Goal: Task Accomplishment & Management: Complete application form

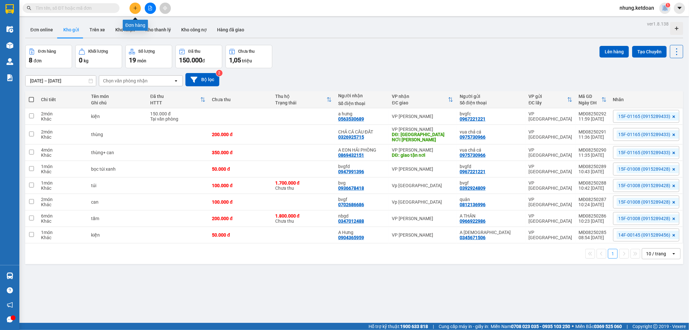
click at [139, 11] on button at bounding box center [135, 8] width 11 height 11
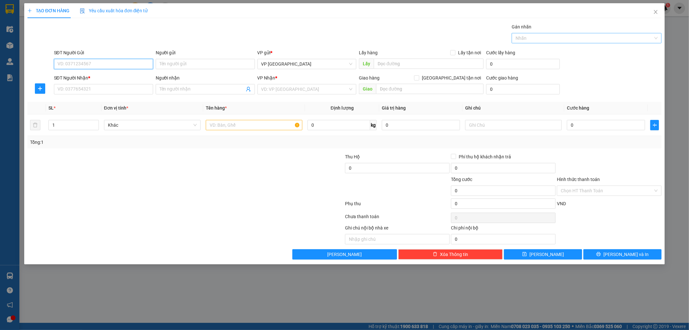
click at [609, 39] on div at bounding box center [583, 38] width 140 height 8
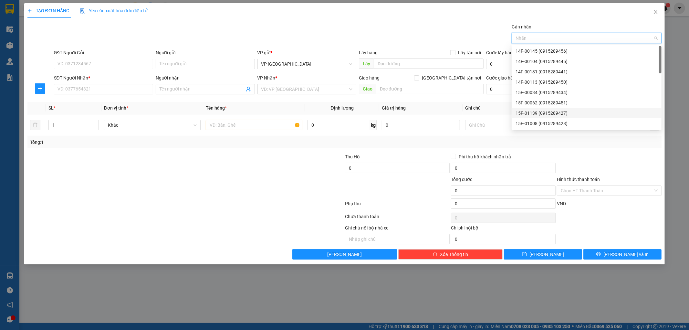
click at [540, 114] on div "15F-01139 (0915289427)" at bounding box center [587, 112] width 142 height 7
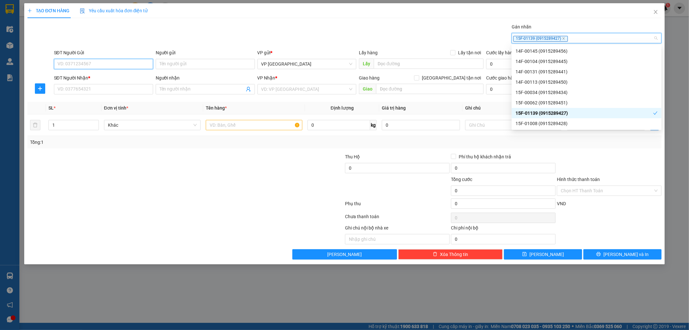
click at [102, 66] on input "SĐT Người Gửi" at bounding box center [103, 64] width 99 height 10
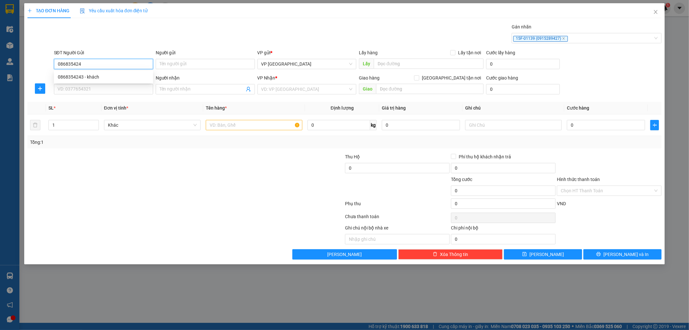
type input "0868354243"
click at [76, 75] on div "0868354243 - khách" at bounding box center [103, 76] width 91 height 7
type input "khách"
type input "0868354243"
click at [74, 89] on input "SĐT Người Nhận *" at bounding box center [103, 89] width 99 height 10
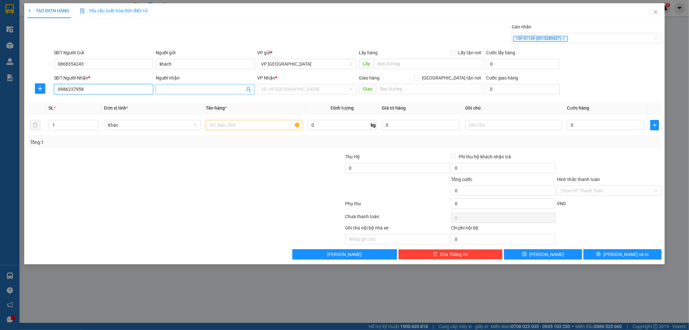
type input "0986237958"
click at [206, 89] on input "Người nhận" at bounding box center [202, 89] width 85 height 7
type input "nbh"
click at [299, 87] on input "search" at bounding box center [304, 89] width 87 height 10
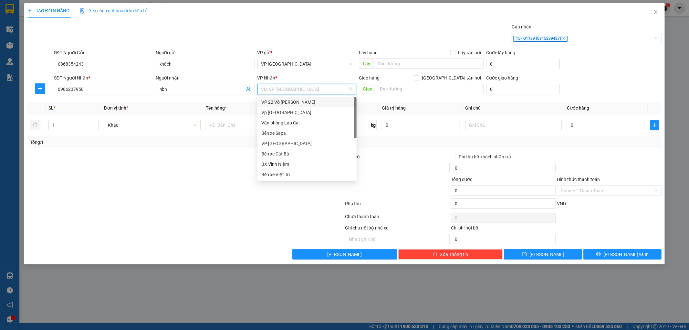
scroll to position [59, 0]
click at [283, 166] on div "Hải Dương" at bounding box center [306, 166] width 91 height 7
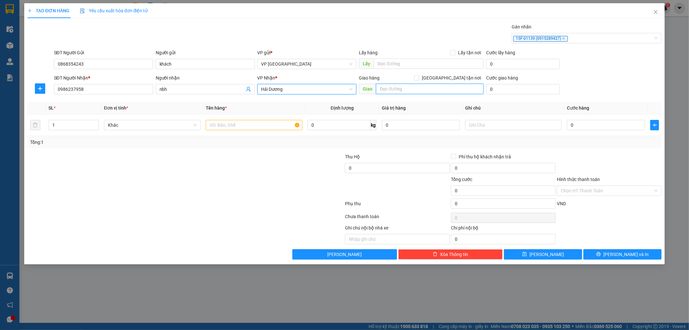
click at [407, 89] on input "text" at bounding box center [430, 89] width 108 height 10
type input "tp-[GEOGRAPHIC_DATA]"
click at [209, 125] on input "text" at bounding box center [254, 125] width 97 height 10
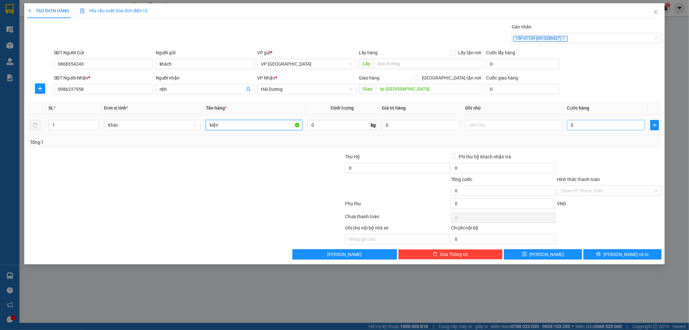
type input "kiện"
click at [605, 121] on input "0" at bounding box center [606, 125] width 78 height 10
type input "4"
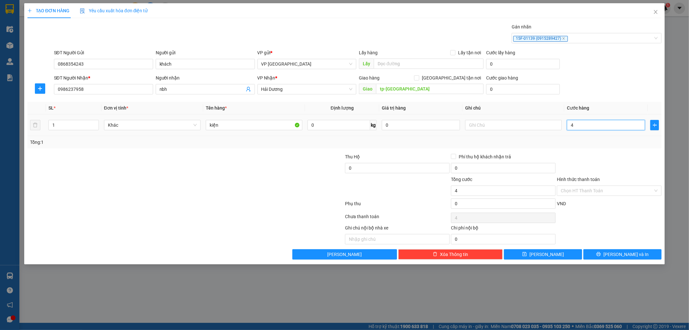
type input "40"
type input "400"
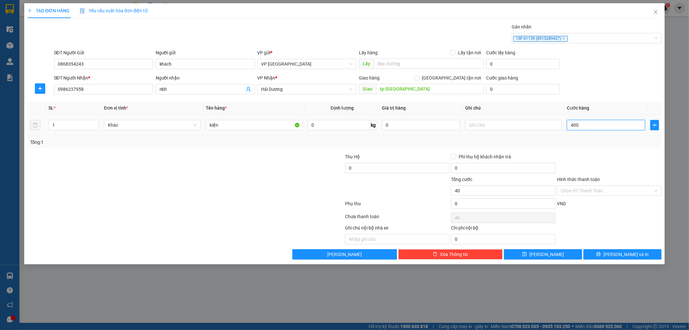
type input "400"
type input "4.000"
type input "40.000"
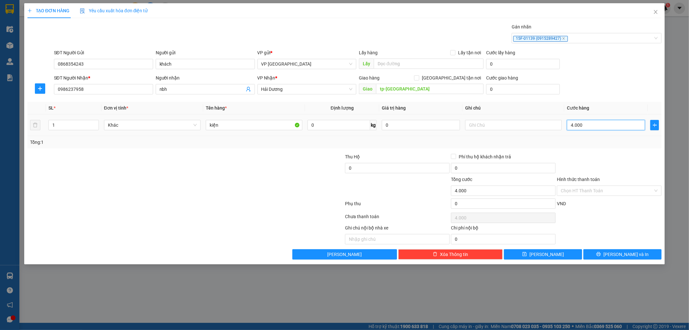
type input "40.000"
click at [479, 205] on input "0" at bounding box center [503, 203] width 105 height 10
type input "40.002"
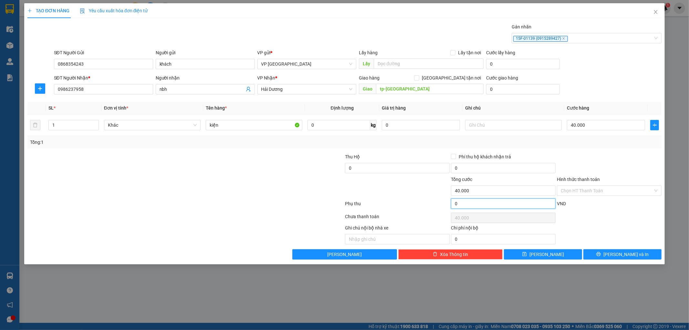
type input "2"
type input "40.002"
type input "40.020"
type input "20"
type input "40.020"
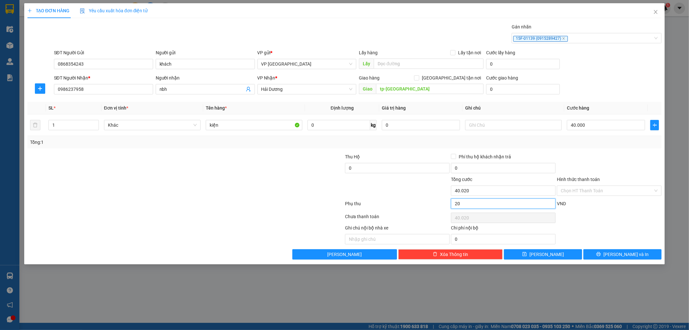
type input "40.200"
type input "200"
type input "40.200"
type input "42.000"
type input "2.000"
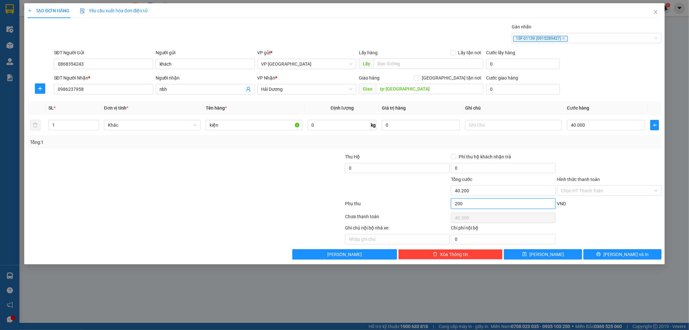
type input "42.000"
type input "60.000"
type input "20.000"
type input "60.000"
type input "20.000"
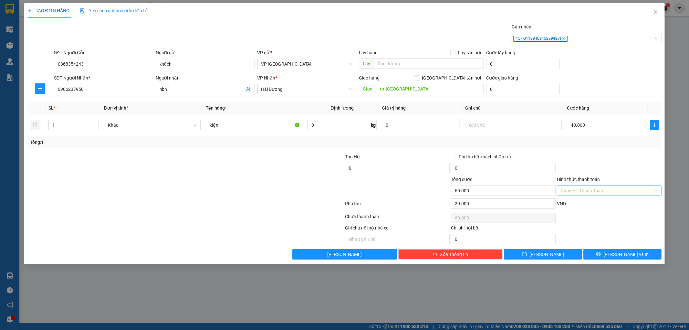
click at [588, 191] on input "Hình thức thanh toán" at bounding box center [607, 191] width 92 height 10
click at [575, 203] on div "Tại văn phòng" at bounding box center [609, 203] width 97 height 7
type input "0"
click at [550, 255] on button "[PERSON_NAME]" at bounding box center [543, 254] width 78 height 10
type input "0"
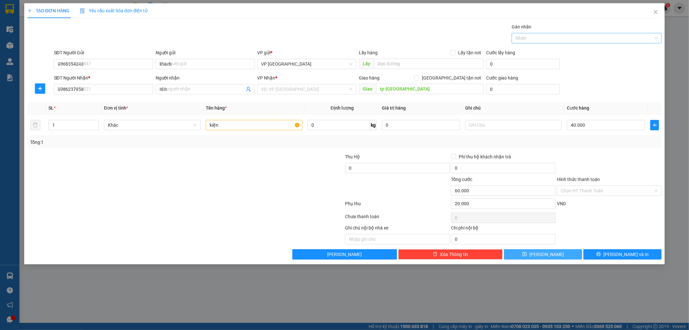
type input "0"
click at [569, 41] on div at bounding box center [583, 38] width 140 height 8
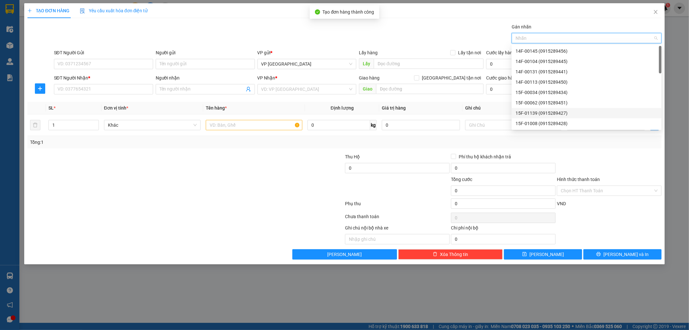
click at [537, 112] on div "15F-01139 (0915289427)" at bounding box center [587, 112] width 142 height 7
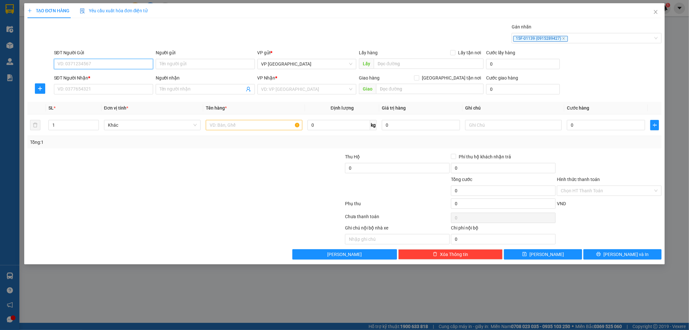
click at [65, 61] on input "SĐT Người Gửi" at bounding box center [103, 64] width 99 height 10
type input "0868354243"
click at [76, 78] on div "0868354243 - khách" at bounding box center [103, 76] width 91 height 7
type input "khách"
type input "0868354243"
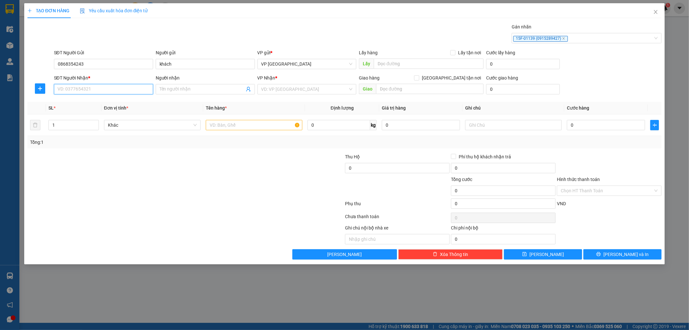
click at [78, 86] on input "SĐT Người Nhận *" at bounding box center [103, 89] width 99 height 10
type input "0945638906"
click at [180, 92] on input "Người nhận" at bounding box center [202, 89] width 85 height 7
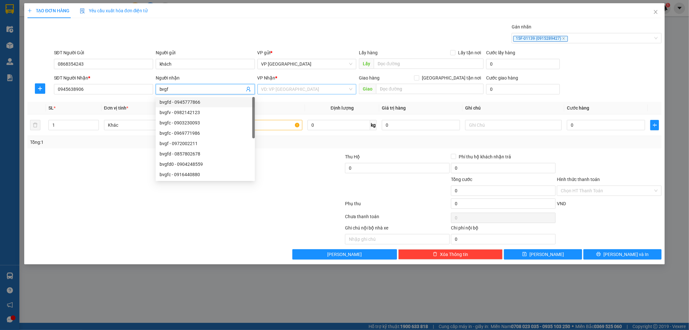
type input "bvgf"
click at [284, 88] on input "search" at bounding box center [304, 89] width 87 height 10
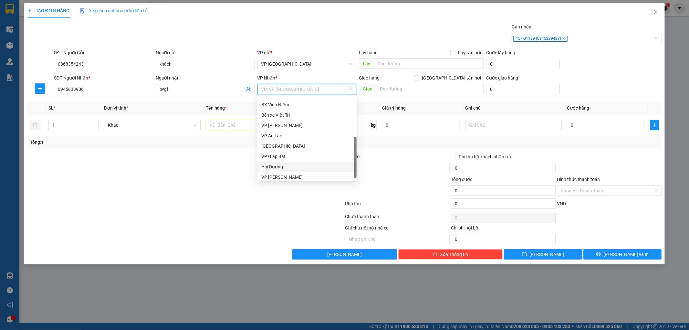
scroll to position [62, 0]
click at [266, 161] on div "Hải Dương" at bounding box center [306, 164] width 91 height 7
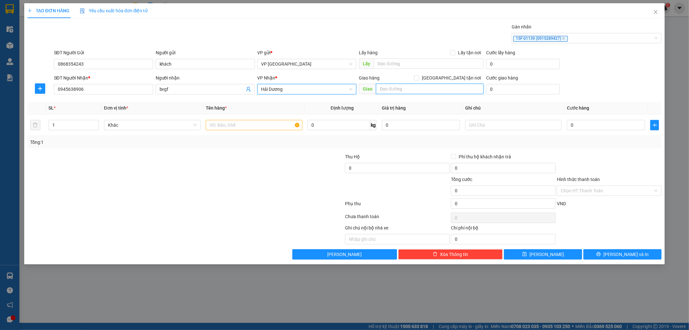
click at [394, 86] on input "text" at bounding box center [430, 89] width 108 height 10
type input "ga phú thái -[GEOGRAPHIC_DATA]"
click at [222, 127] on input "text" at bounding box center [254, 125] width 97 height 10
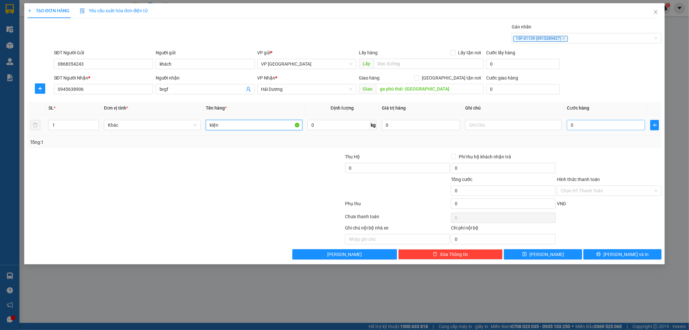
type input "kiện"
click at [595, 126] on input "0" at bounding box center [606, 125] width 78 height 10
type input "4"
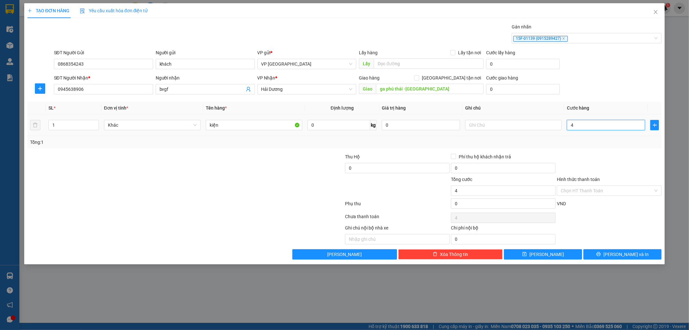
type input "40"
type input "400"
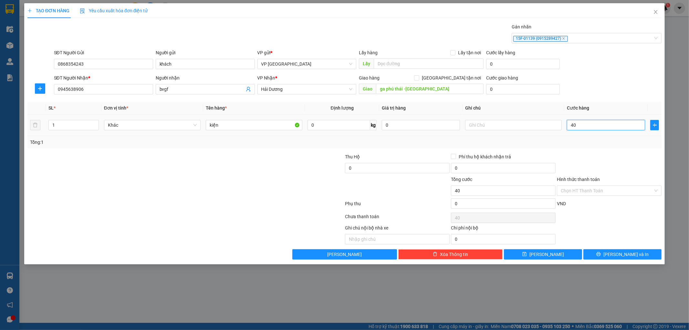
type input "400"
type input "4.000"
type input "40.000"
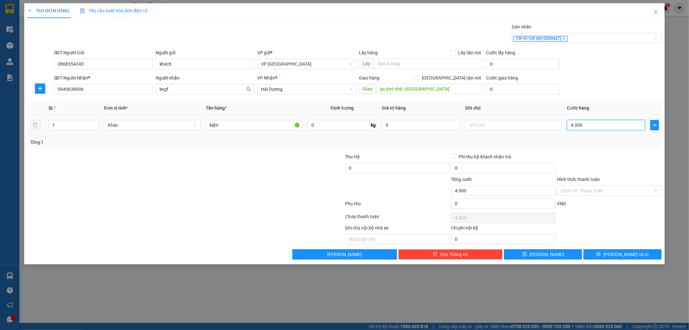
type input "40.000"
click at [467, 203] on input "0" at bounding box center [503, 203] width 105 height 10
type input "40.002"
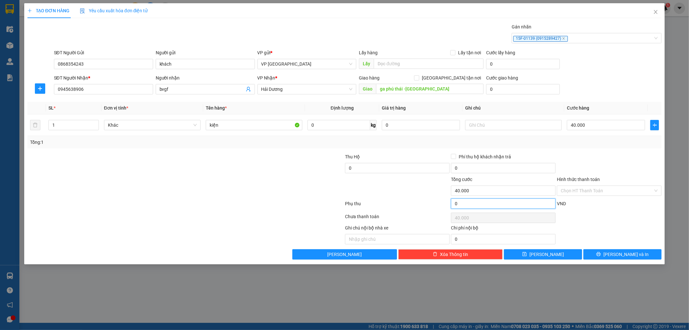
type input "2"
type input "40.002"
type input "40.020"
type input "20"
type input "40.020"
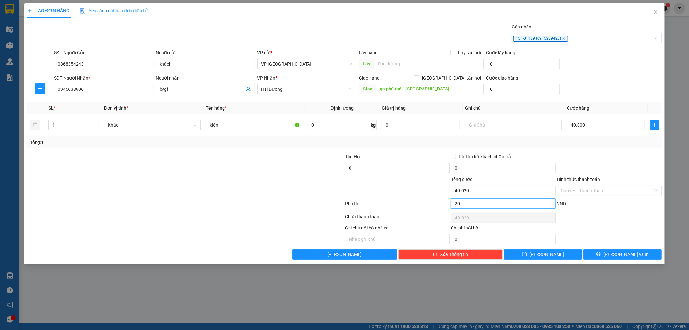
type input "200"
type input "40.200"
type input "42.000"
type input "2.000"
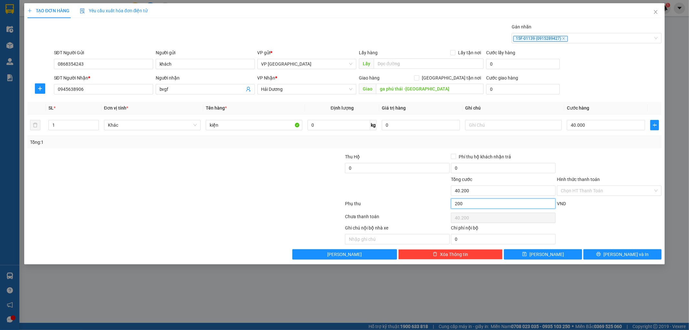
type input "42.000"
type input "60.000"
type input "20.000"
type input "60.000"
type input "20.000"
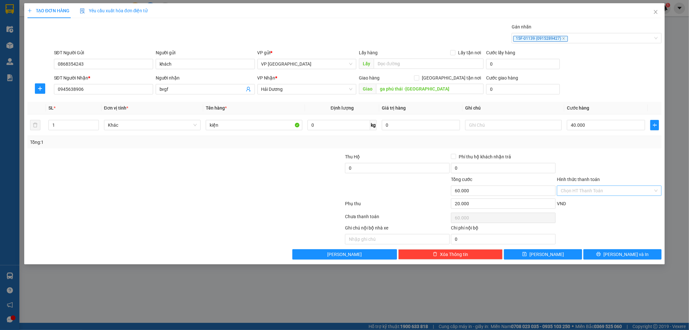
click at [621, 189] on input "Hình thức thanh toán" at bounding box center [607, 191] width 92 height 10
click at [579, 204] on div "Tại văn phòng" at bounding box center [609, 203] width 97 height 7
type input "0"
click at [544, 256] on span "[PERSON_NAME]" at bounding box center [546, 254] width 35 height 7
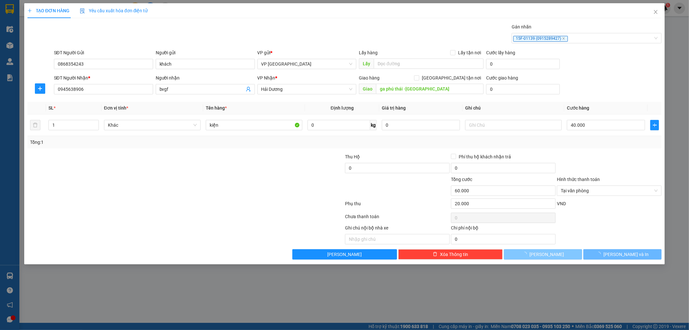
type input "0"
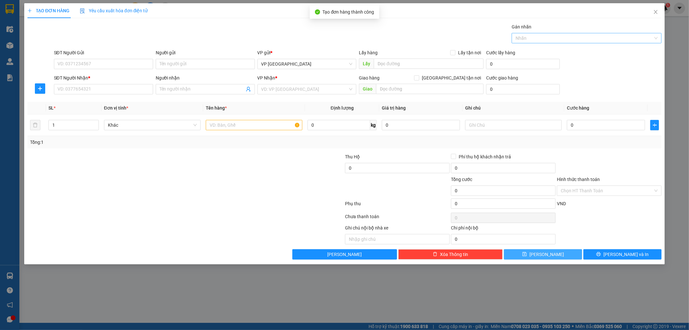
click at [567, 42] on div "Nhãn" at bounding box center [587, 38] width 150 height 10
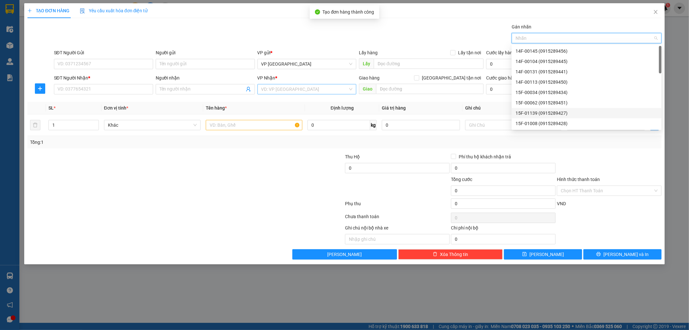
drag, startPoint x: 540, startPoint y: 111, endPoint x: 273, endPoint y: 86, distance: 268.0
click at [531, 112] on div "15F-01139 (0915289427)" at bounding box center [587, 112] width 142 height 7
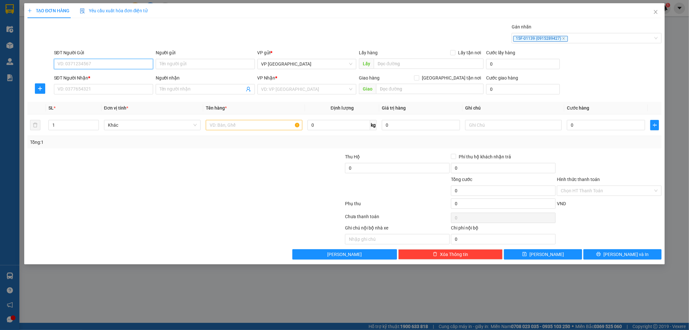
click at [91, 62] on input "SĐT Người Gửi" at bounding box center [103, 64] width 99 height 10
click at [87, 73] on div "0868354243 - khách" at bounding box center [103, 76] width 91 height 7
type input "0868354243"
type input "khách"
type input "0868354243"
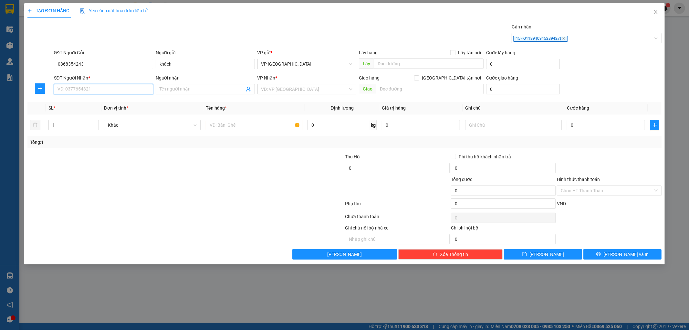
click at [78, 88] on input "SĐT Người Nhận *" at bounding box center [103, 89] width 99 height 10
type input "0347191616"
click at [78, 101] on div "0347191616 - bvgf" at bounding box center [103, 102] width 91 height 7
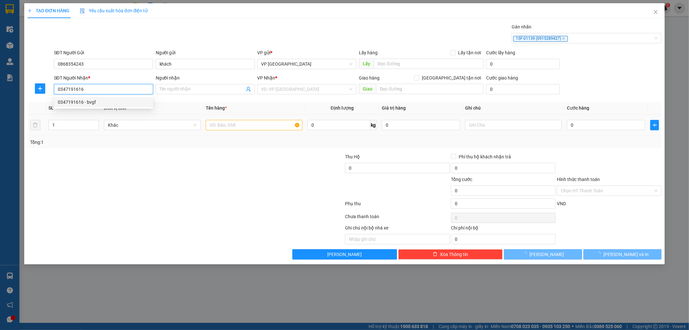
type input "bvgf"
type input "tân trường-[GEOGRAPHIC_DATA]"
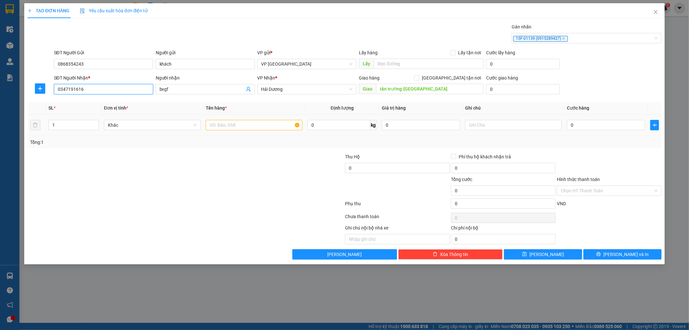
type input "0347191616"
click at [228, 120] on input "text" at bounding box center [254, 125] width 97 height 10
type input "kiện"
click at [591, 125] on input "0" at bounding box center [606, 125] width 78 height 10
type input "4"
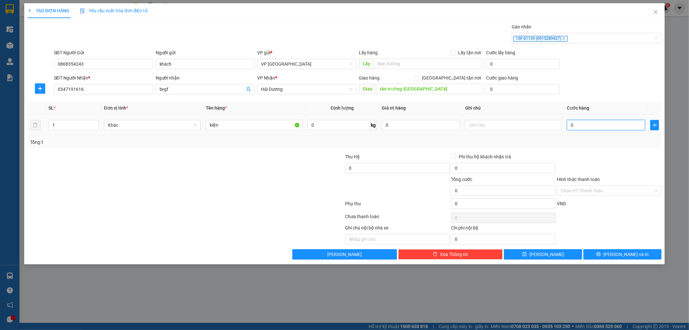
type input "4"
type input "40"
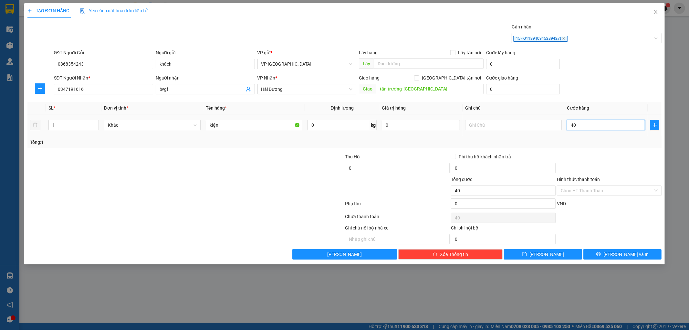
type input "400"
type input "4.000"
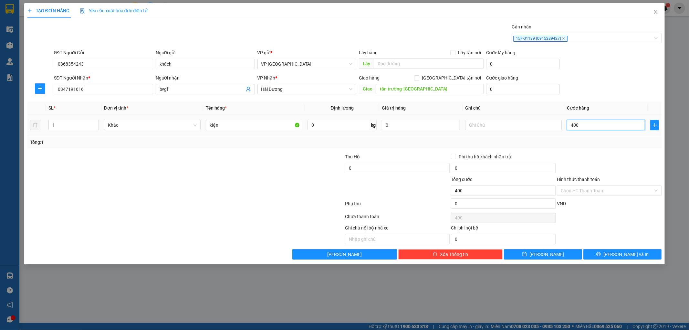
type input "4.000"
type input "40.000"
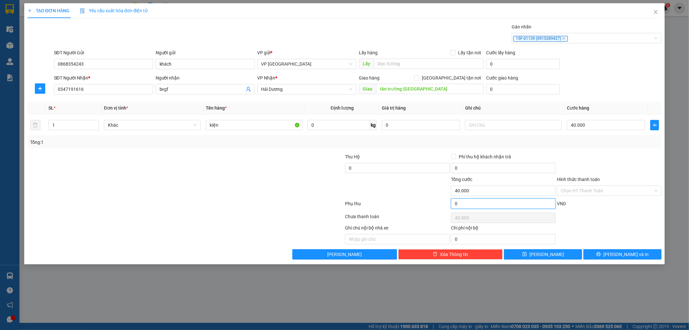
click at [470, 201] on input "0" at bounding box center [503, 203] width 105 height 10
type input "40.002"
type input "2"
type input "40.002"
type input "40.020"
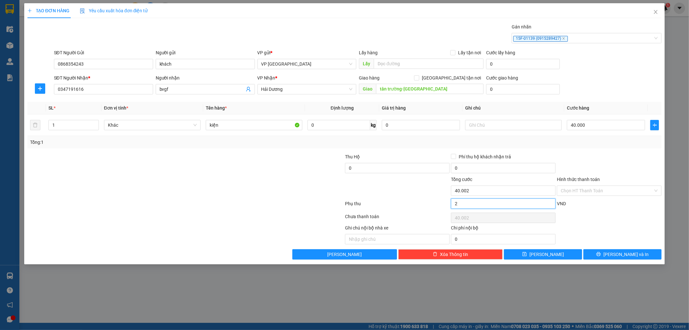
type input "20"
type input "40.020"
type input "40.200"
type input "200"
type input "40.200"
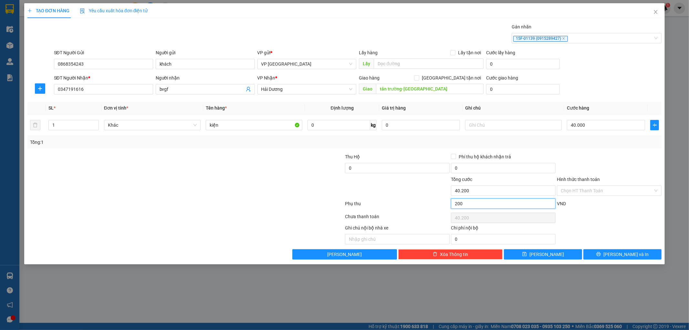
type input "42.000"
type input "2.000"
type input "42.000"
type input "60.000"
type input "20.000"
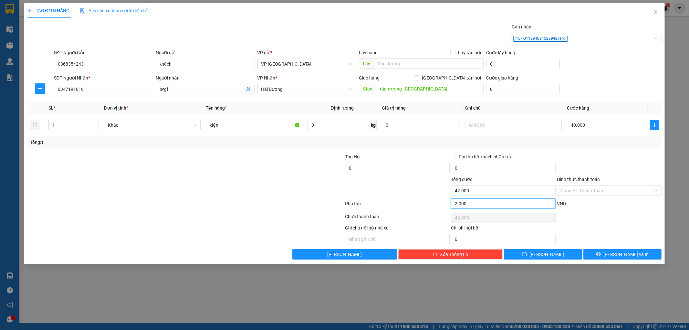
type input "60.000"
type input "20.000"
click at [607, 186] on input "Hình thức thanh toán" at bounding box center [607, 191] width 92 height 10
click at [581, 203] on div "Tại văn phòng" at bounding box center [609, 203] width 97 height 7
type input "0"
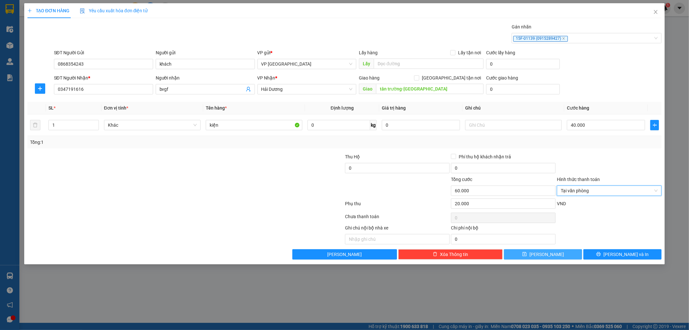
click at [540, 258] on button "[PERSON_NAME]" at bounding box center [543, 254] width 78 height 10
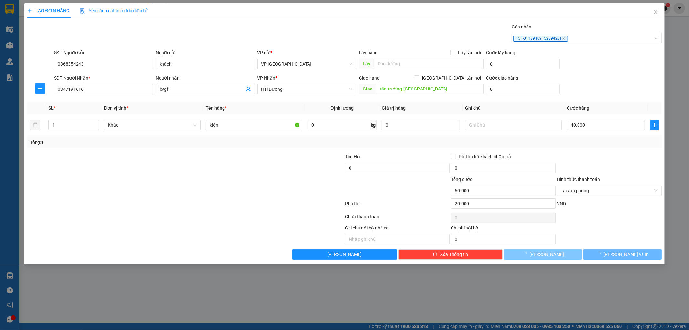
type input "0"
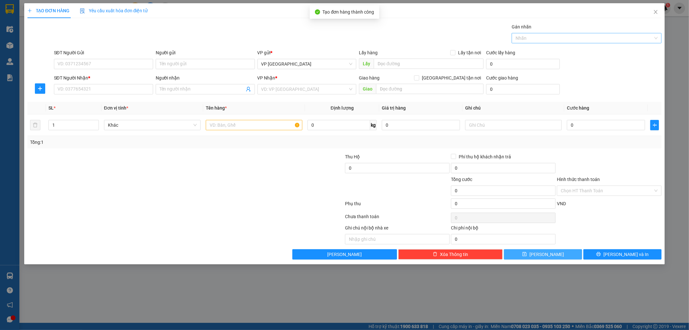
click at [554, 35] on div at bounding box center [583, 38] width 140 height 8
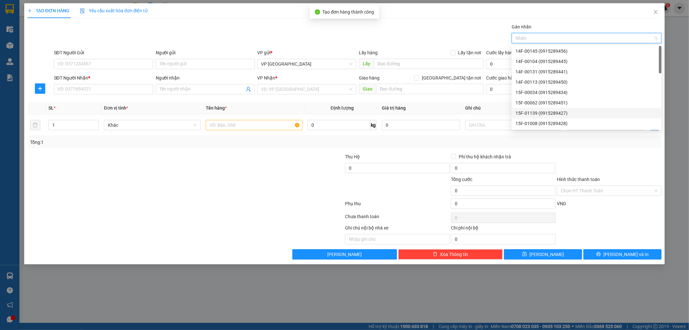
click at [536, 111] on div "15F-01139 (0915289427)" at bounding box center [587, 112] width 142 height 7
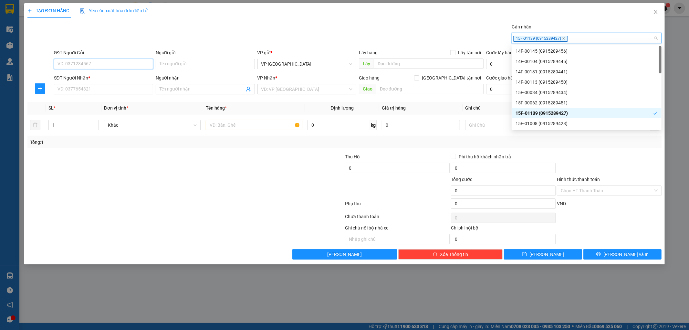
click at [82, 65] on input "SĐT Người Gửi" at bounding box center [103, 64] width 99 height 10
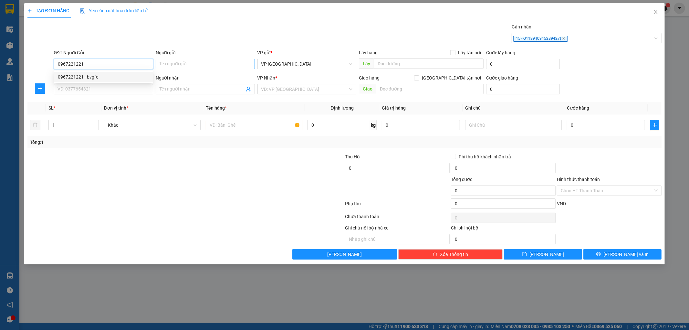
type input "0967221221"
click at [184, 66] on input "Người gửi" at bounding box center [205, 64] width 99 height 10
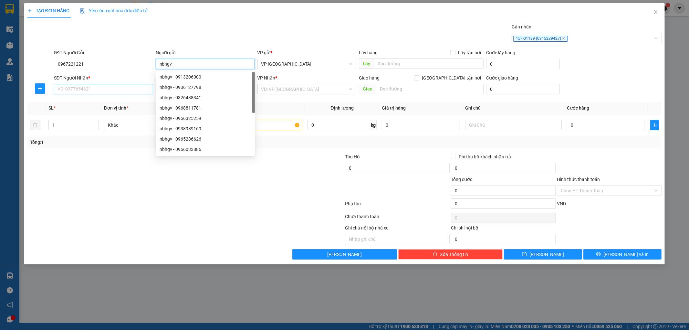
type input "nbhgv"
click at [83, 91] on input "SĐT Người Nhận *" at bounding box center [103, 89] width 99 height 10
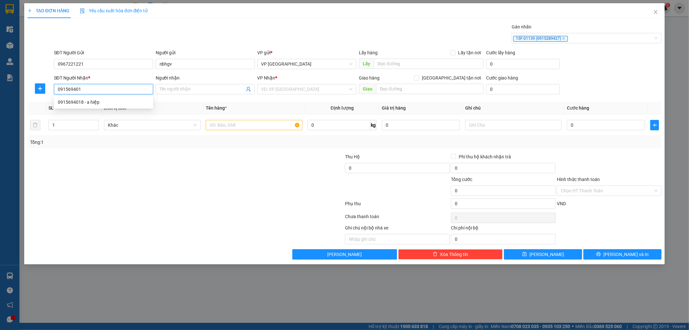
type input "0915694018"
click at [81, 99] on div "0915694018 - a hiệp" at bounding box center [103, 102] width 91 height 7
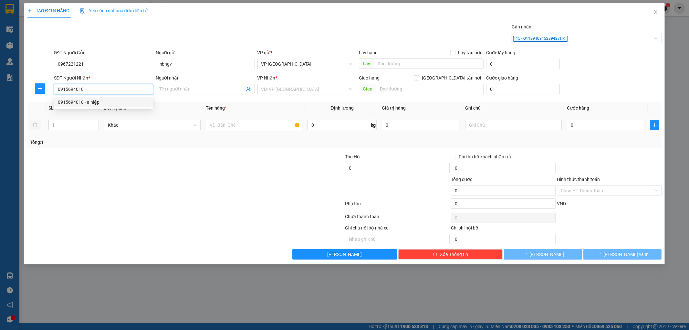
type input "a hiệp"
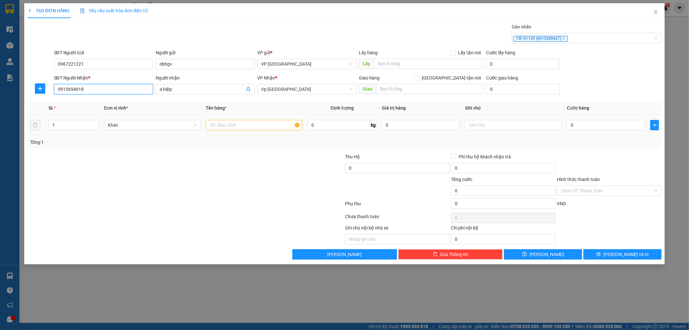
type input "0915694018"
click at [241, 128] on input "text" at bounding box center [254, 125] width 97 height 10
click at [315, 91] on span "Vp [GEOGRAPHIC_DATA]" at bounding box center [306, 89] width 91 height 10
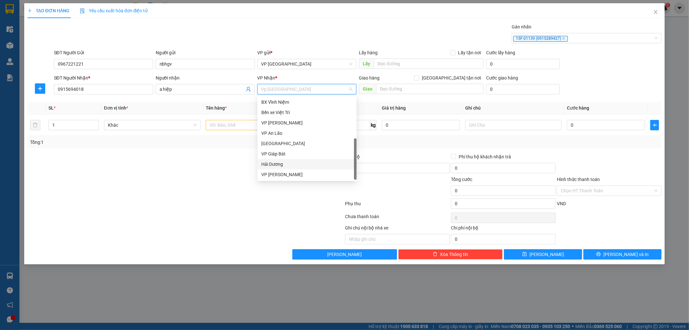
click at [277, 161] on div "Hải Dương" at bounding box center [306, 164] width 91 height 7
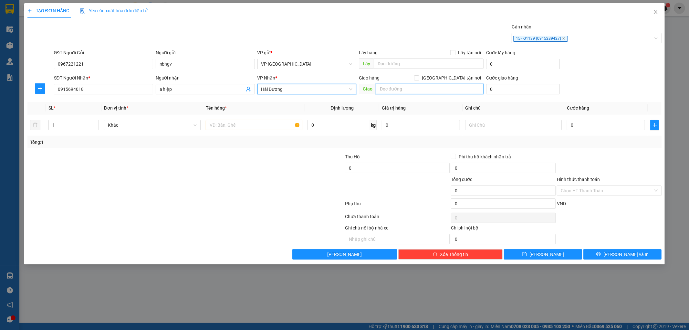
click at [388, 89] on input "text" at bounding box center [430, 89] width 108 height 10
type input "559-[GEOGRAPHIC_DATA]"
click at [238, 128] on input "text" at bounding box center [254, 125] width 97 height 10
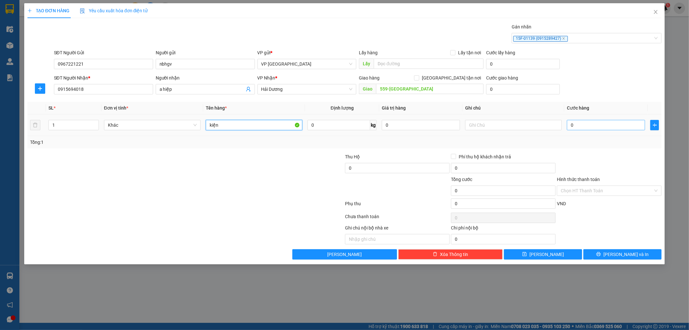
type input "kiện"
click at [592, 128] on input "0" at bounding box center [606, 125] width 78 height 10
type input "3"
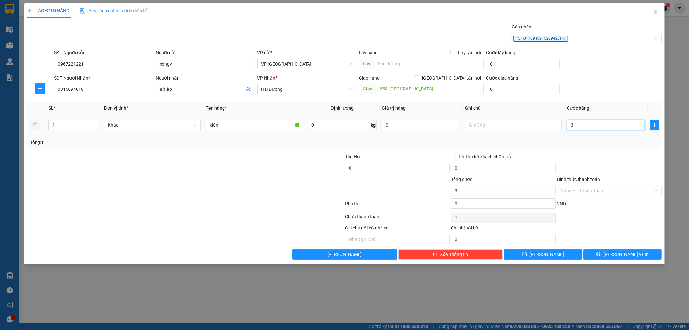
type input "30"
type input "300"
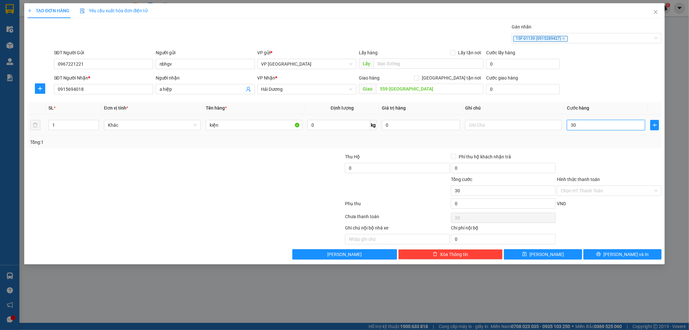
type input "300"
type input "3.000"
type input "30.000"
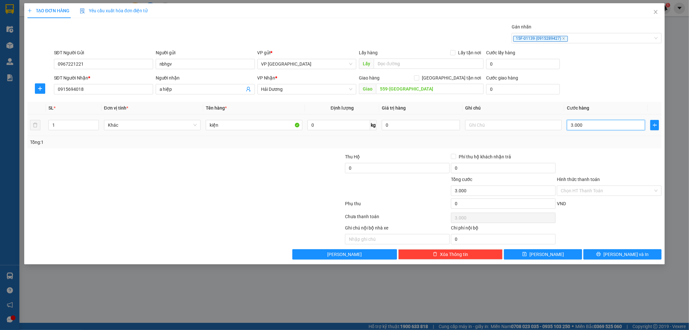
type input "30.000"
click at [461, 201] on input "0" at bounding box center [503, 203] width 105 height 10
type input "30.002"
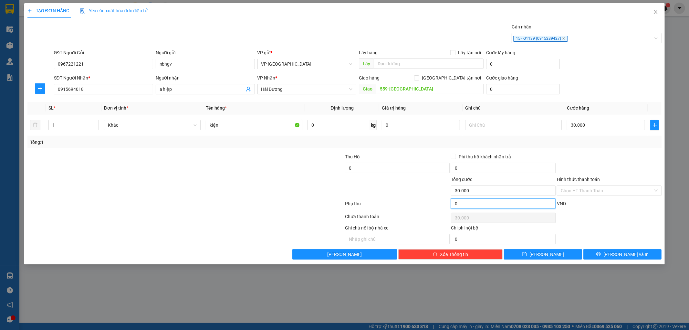
type input "2"
type input "30.002"
type input "30.020"
type input "20"
type input "30.020"
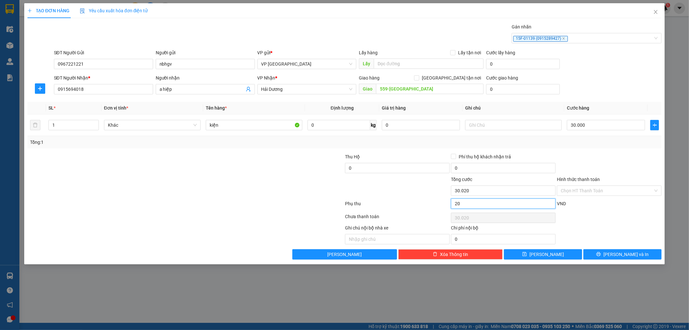
type input "30.200"
type input "200"
type input "30.200"
type input "32.000"
type input "2.000"
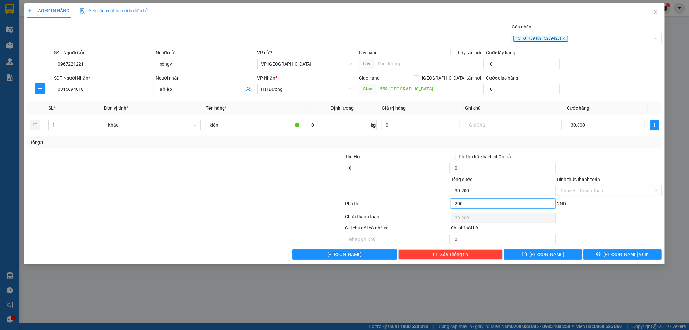
type input "32.000"
type input "50.000"
type input "20.000"
type input "50.000"
type input "20.000"
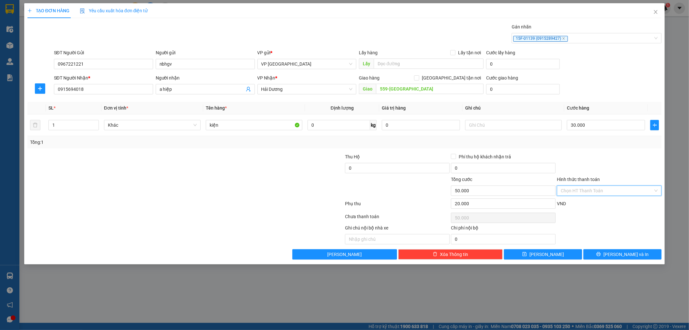
click at [596, 191] on input "Hình thức thanh toán" at bounding box center [607, 191] width 92 height 10
click at [569, 203] on div "Tại văn phòng" at bounding box center [609, 203] width 97 height 7
type input "0"
click at [532, 257] on button "[PERSON_NAME]" at bounding box center [543, 254] width 78 height 10
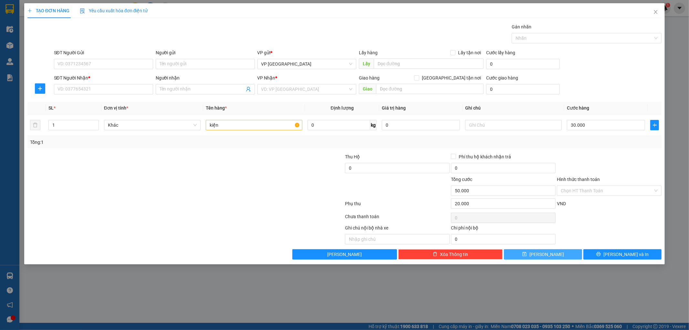
type input "0"
click at [653, 11] on icon "close" at bounding box center [655, 11] width 5 height 5
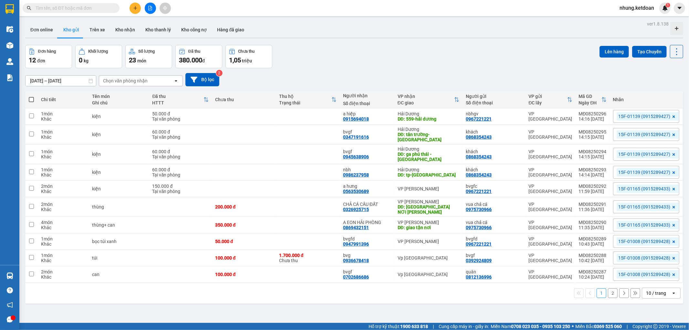
click at [610, 288] on button "2" at bounding box center [613, 293] width 10 height 10
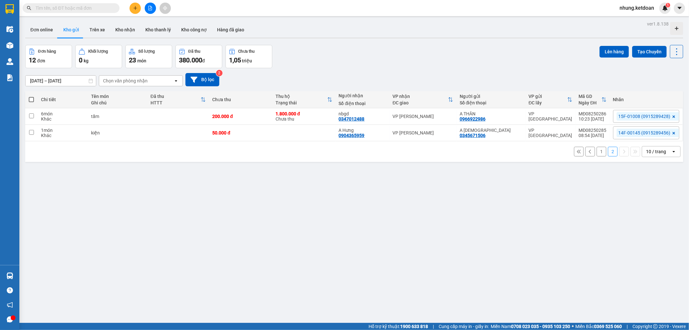
click at [597, 153] on button "1" at bounding box center [602, 152] width 10 height 10
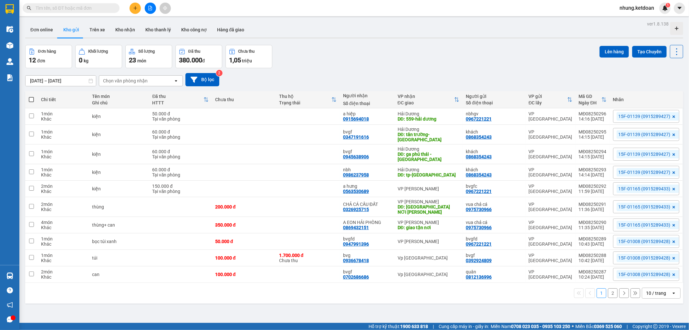
click at [134, 46] on button "Số lượng 23 món" at bounding box center [148, 56] width 47 height 23
click at [638, 7] on span "nhung.ketdoan" at bounding box center [636, 8] width 45 height 8
click at [632, 9] on span "nhung.ketdoan" at bounding box center [636, 8] width 45 height 8
click at [656, 10] on span "nhung.ketdoan" at bounding box center [636, 8] width 45 height 8
